Goal: Task Accomplishment & Management: Manage account settings

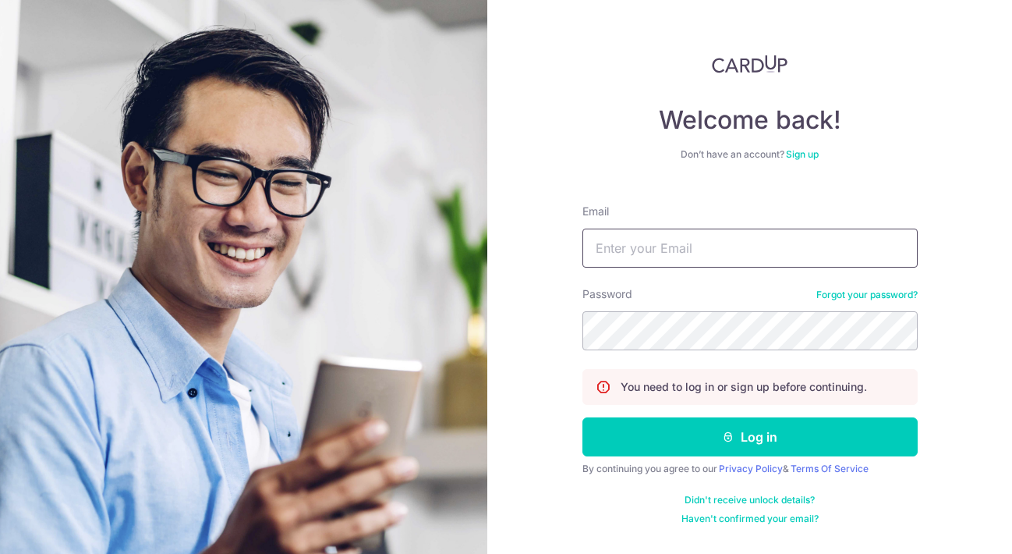
type input "[EMAIL_ADDRESS][DOMAIN_NAME]"
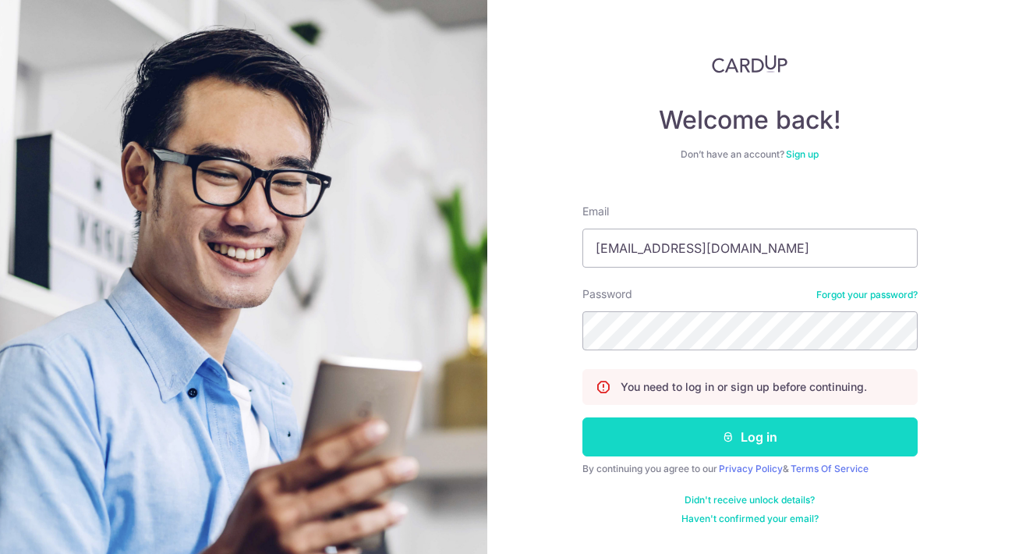
click at [735, 451] on button "Log in" at bounding box center [749, 436] width 335 height 39
click at [739, 431] on button "Log in" at bounding box center [749, 436] width 335 height 39
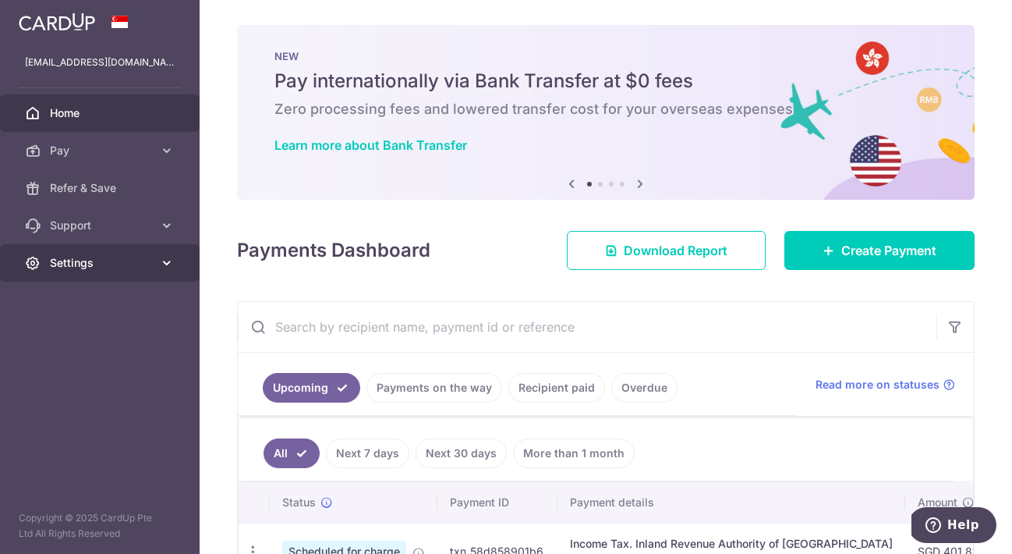
click at [142, 265] on span "Settings" at bounding box center [101, 263] width 103 height 16
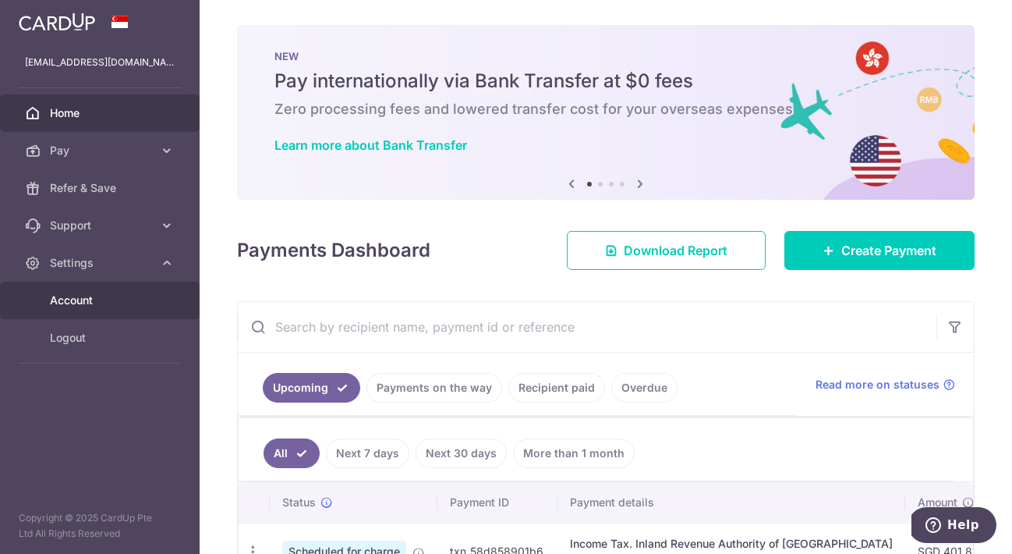
click at [115, 302] on span "Account" at bounding box center [101, 300] width 103 height 16
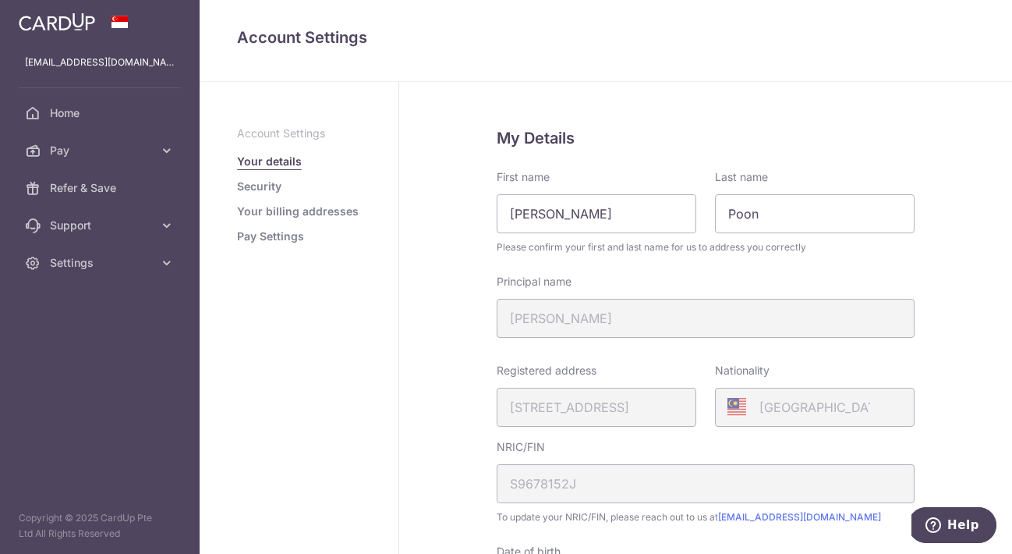
click at [262, 234] on link "Pay Settings" at bounding box center [270, 236] width 67 height 16
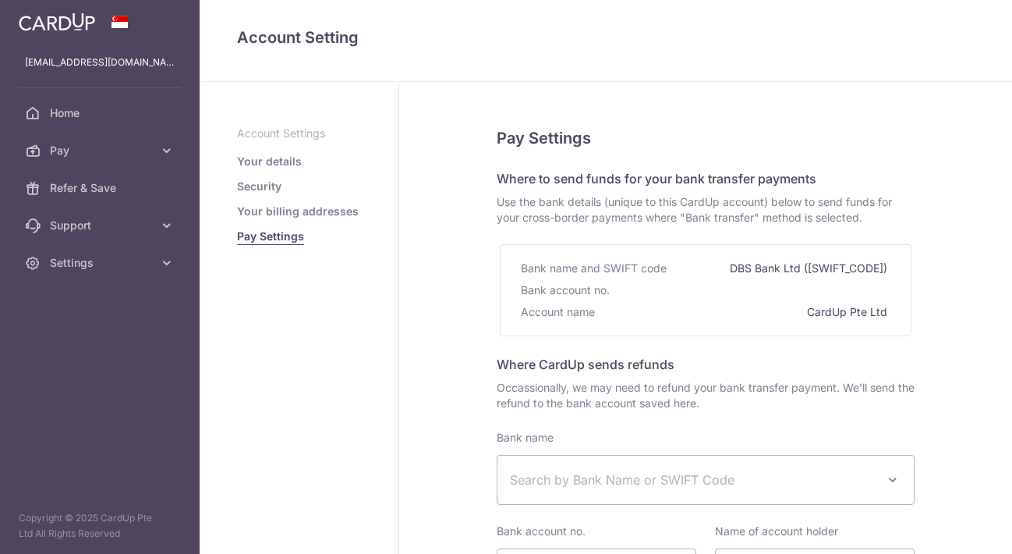
select select
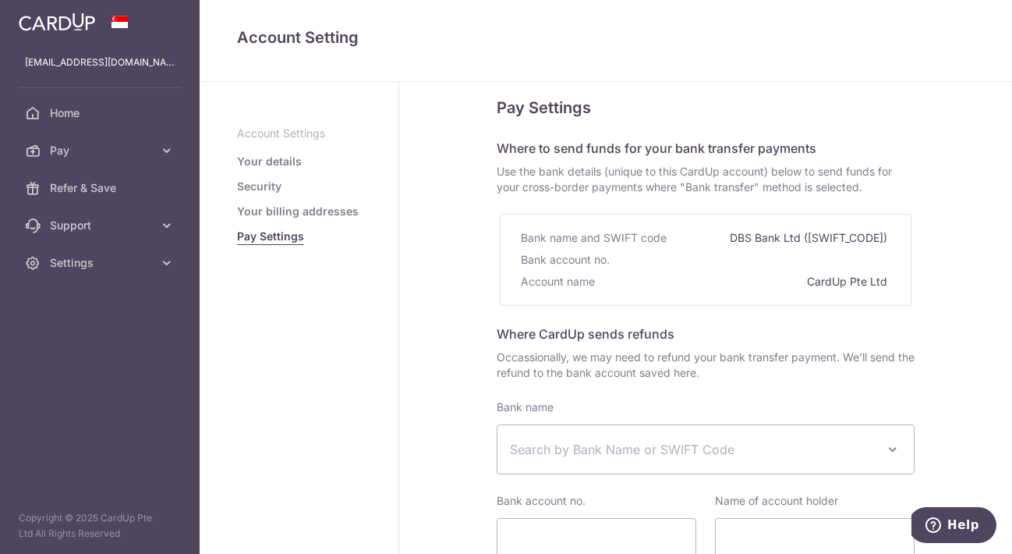
scroll to position [20, 0]
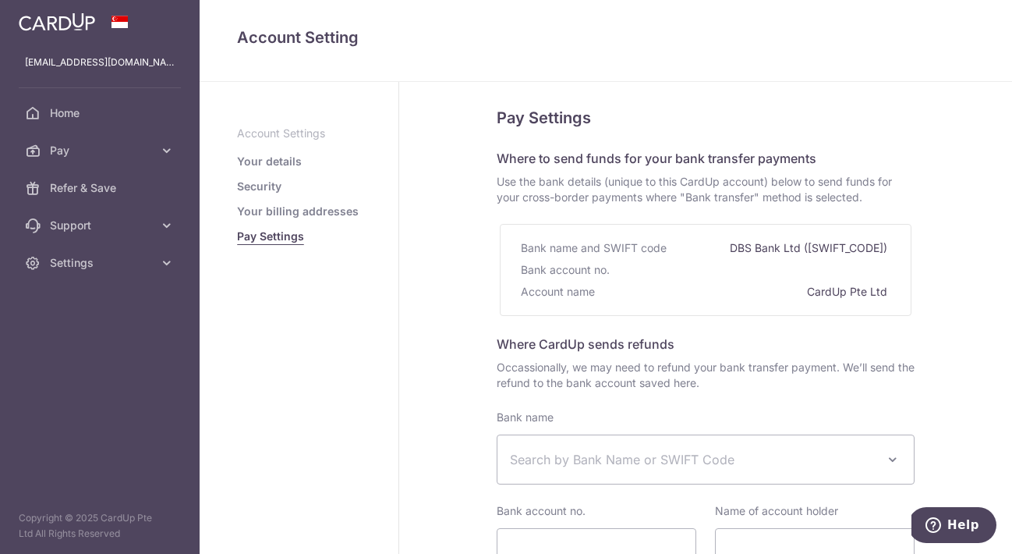
click at [269, 163] on link "Your details" at bounding box center [269, 162] width 65 height 16
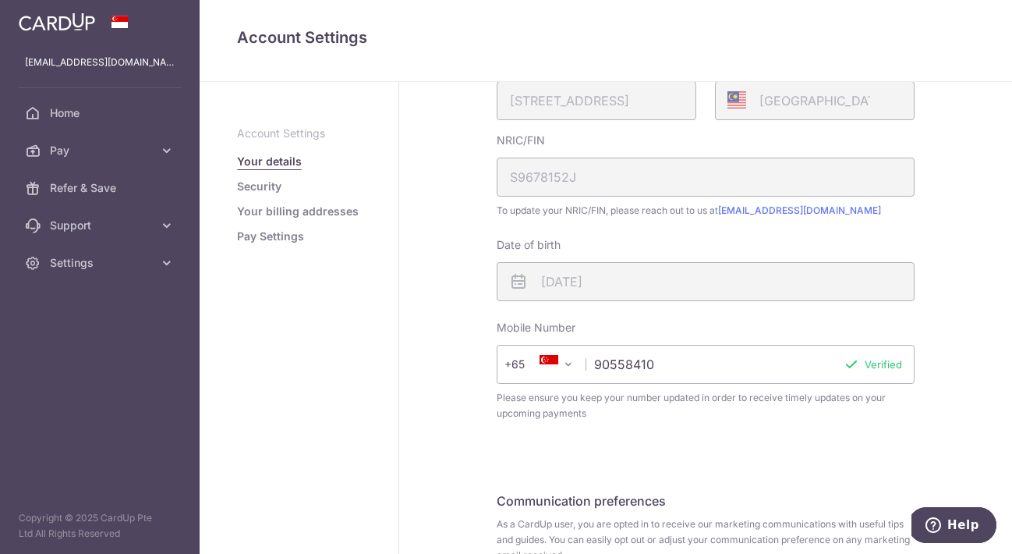
scroll to position [434, 0]
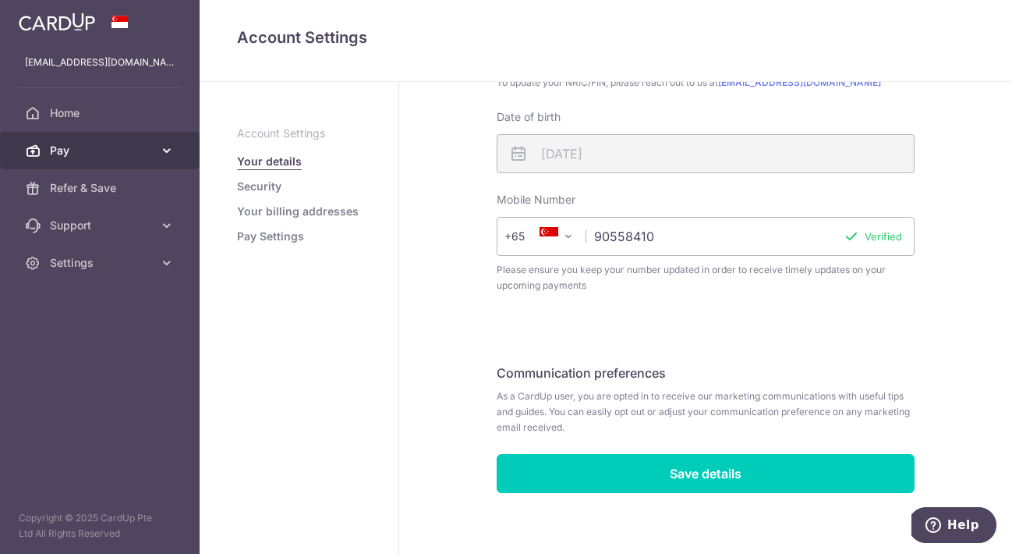
click at [108, 155] on span "Pay" at bounding box center [101, 151] width 103 height 16
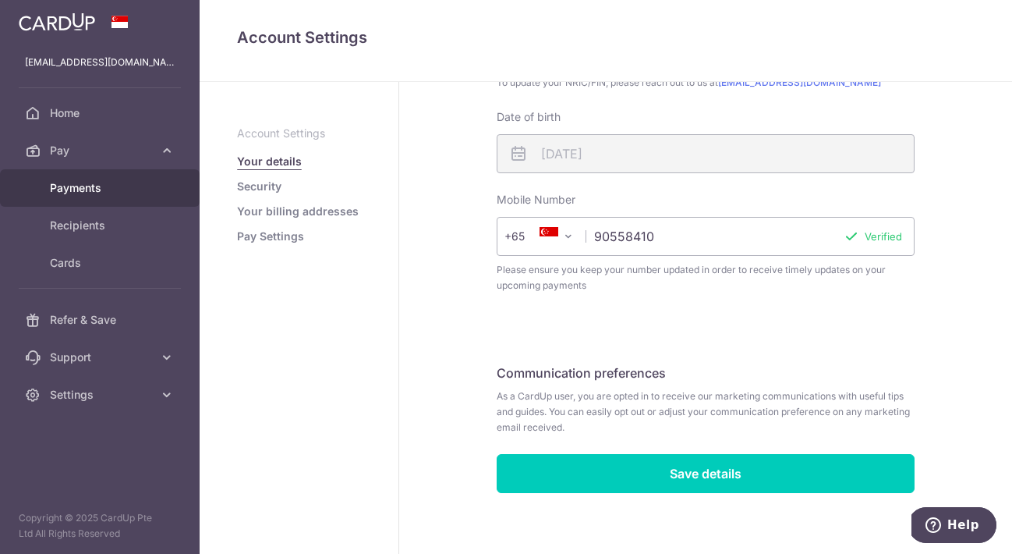
click at [107, 193] on span "Payments" at bounding box center [101, 188] width 103 height 16
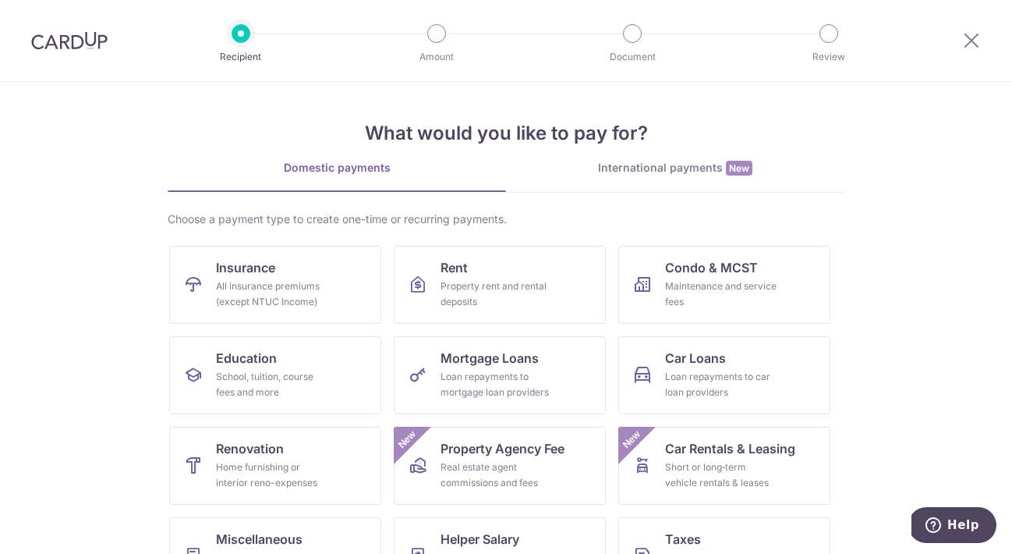
click at [982, 41] on div at bounding box center [971, 40] width 81 height 81
click at [954, 43] on div at bounding box center [971, 40] width 81 height 81
click at [966, 40] on icon at bounding box center [971, 39] width 19 height 19
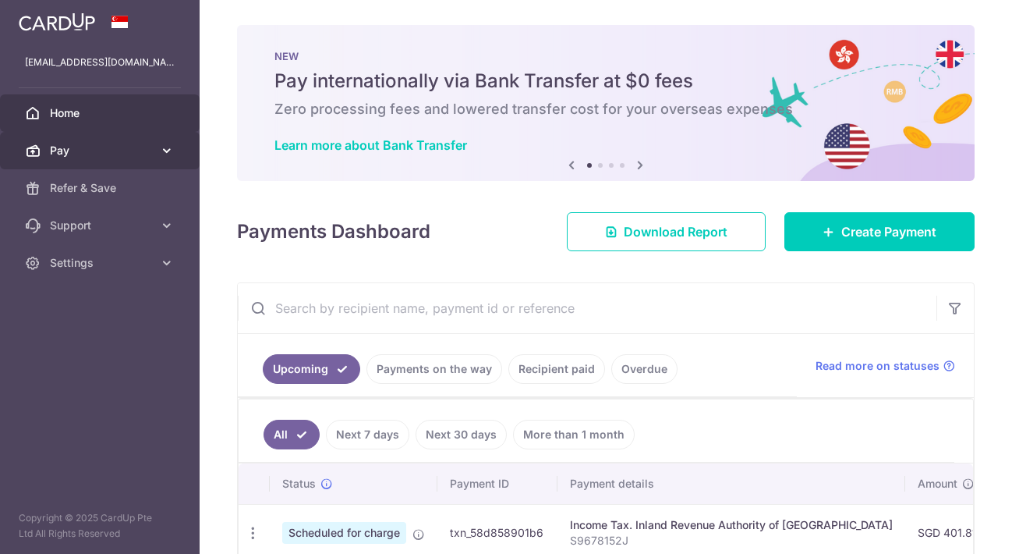
click at [106, 155] on span "Pay" at bounding box center [101, 151] width 103 height 16
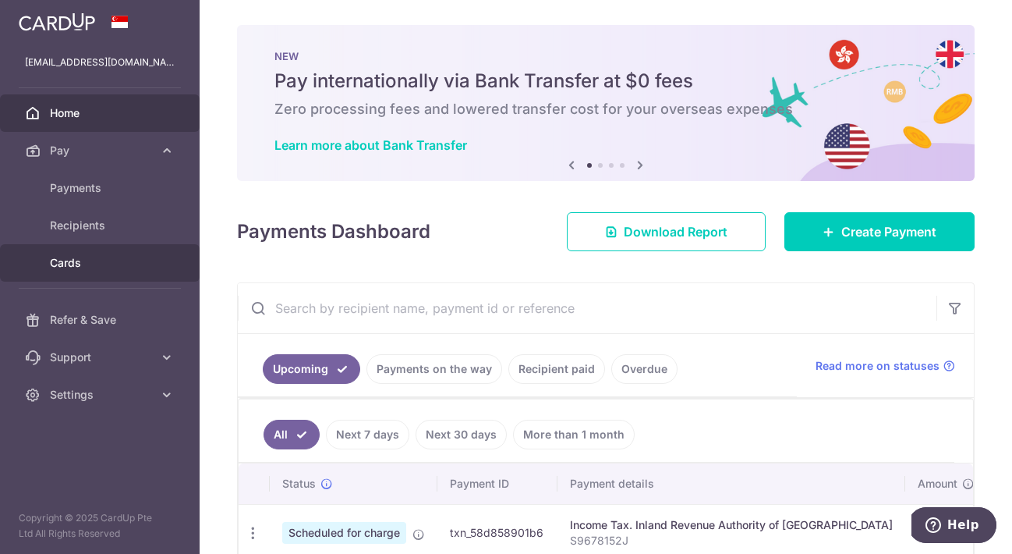
click at [83, 269] on span "Cards" at bounding box center [101, 263] width 103 height 16
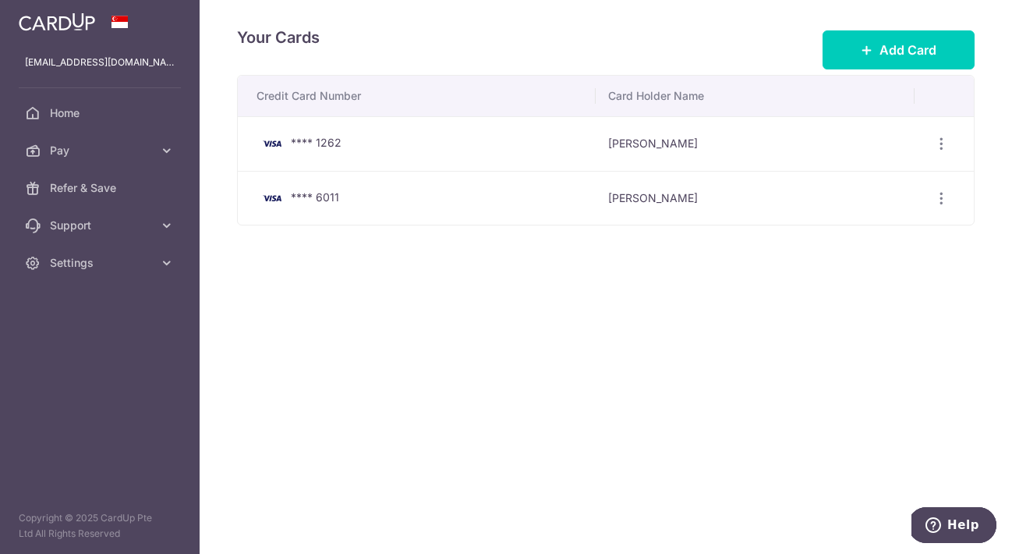
click at [933, 525] on icon "Help" at bounding box center [934, 525] width 16 height 16
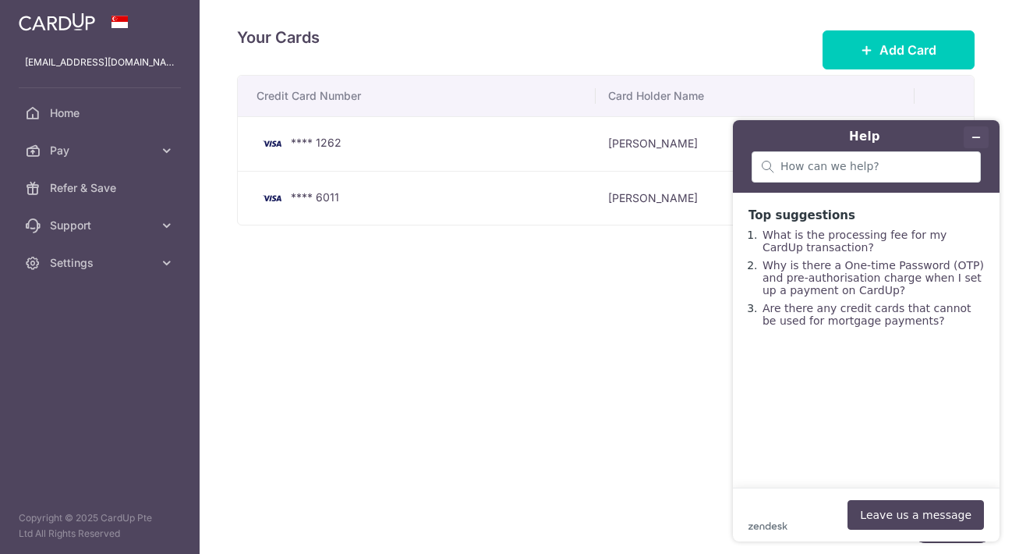
click at [975, 139] on icon "Minimise widget" at bounding box center [976, 137] width 11 height 11
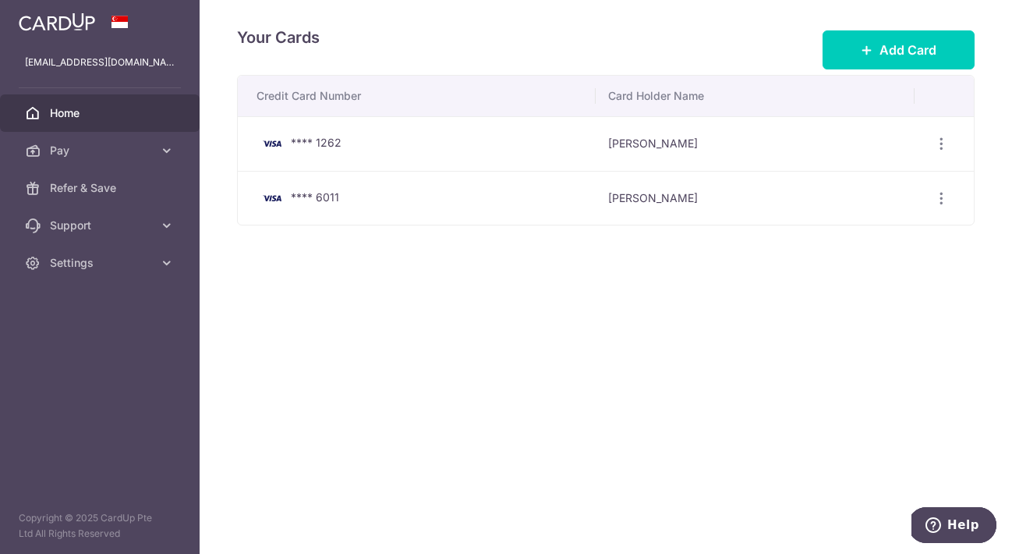
click at [105, 120] on span "Home" at bounding box center [101, 113] width 103 height 16
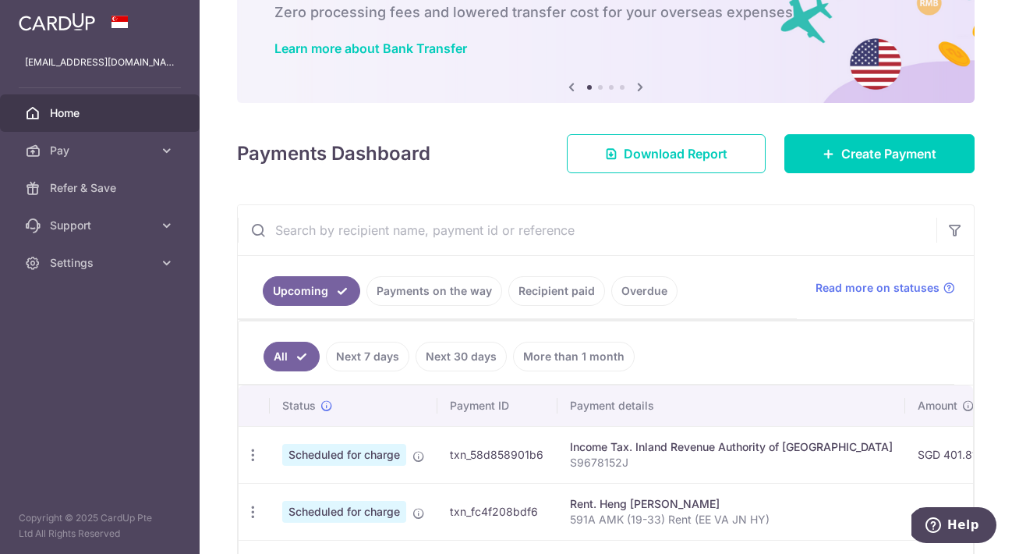
scroll to position [136, 0]
